Goal: Task Accomplishment & Management: Use online tool/utility

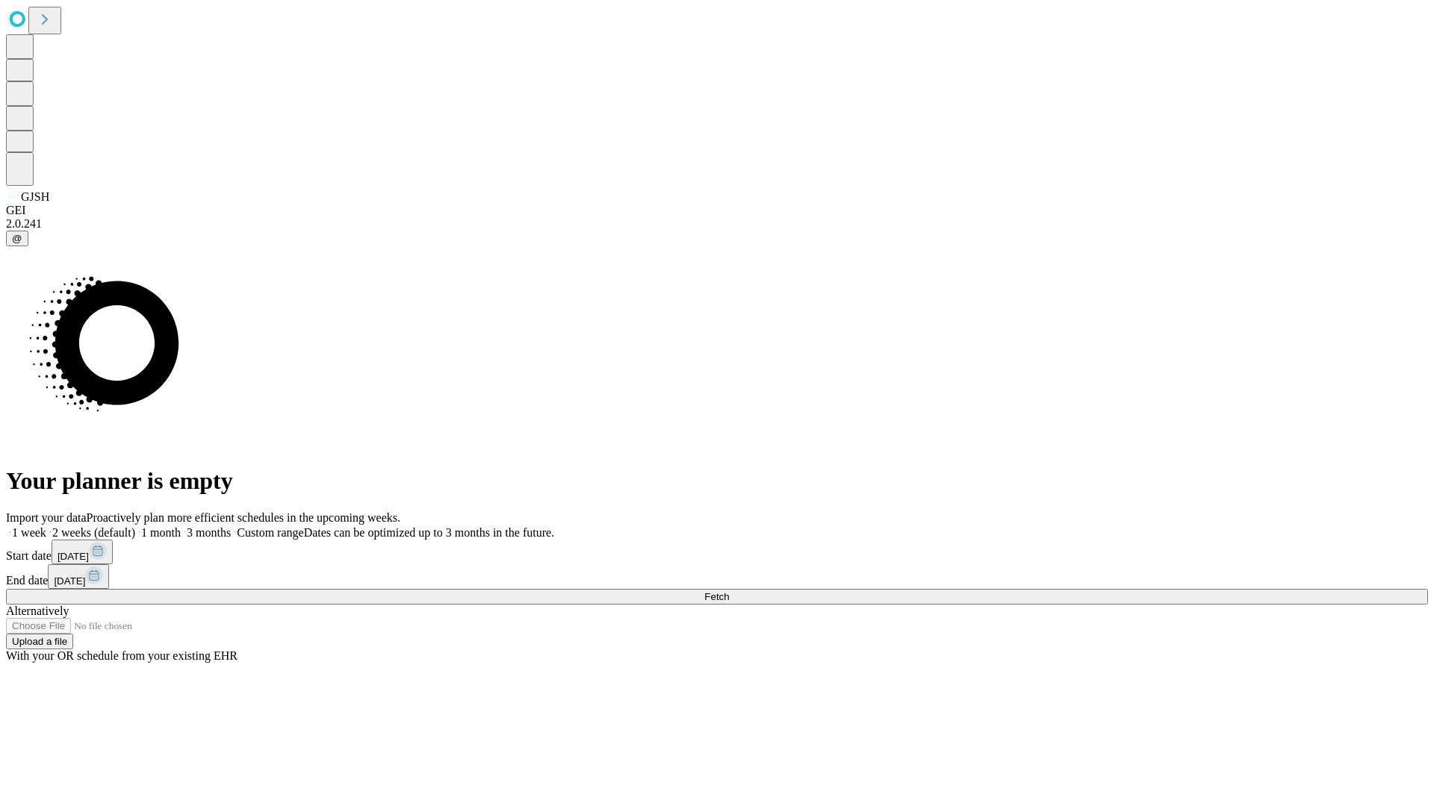
click at [729, 591] on span "Fetch" at bounding box center [716, 596] width 25 height 11
